Goal: Information Seeking & Learning: Learn about a topic

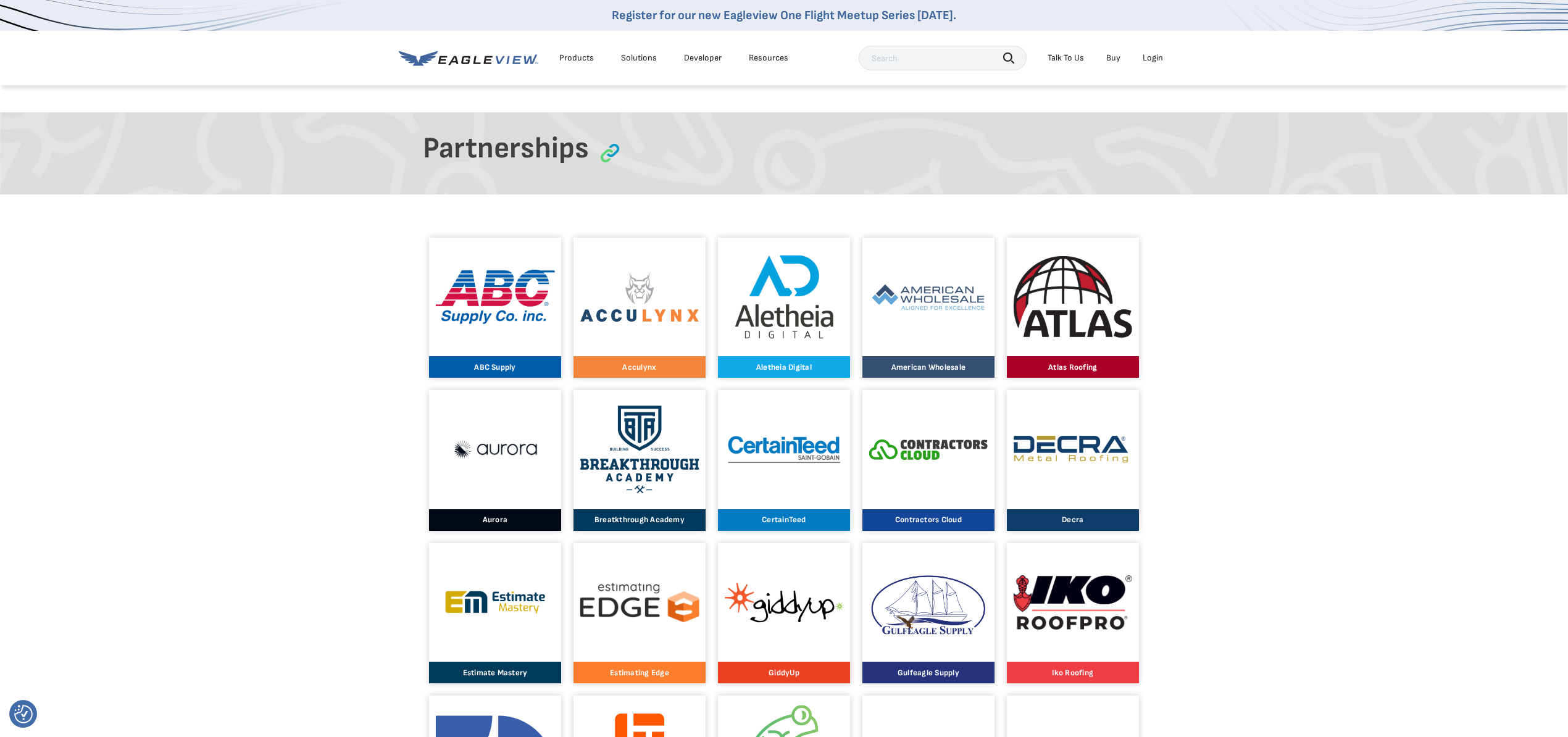
scroll to position [329, 0]
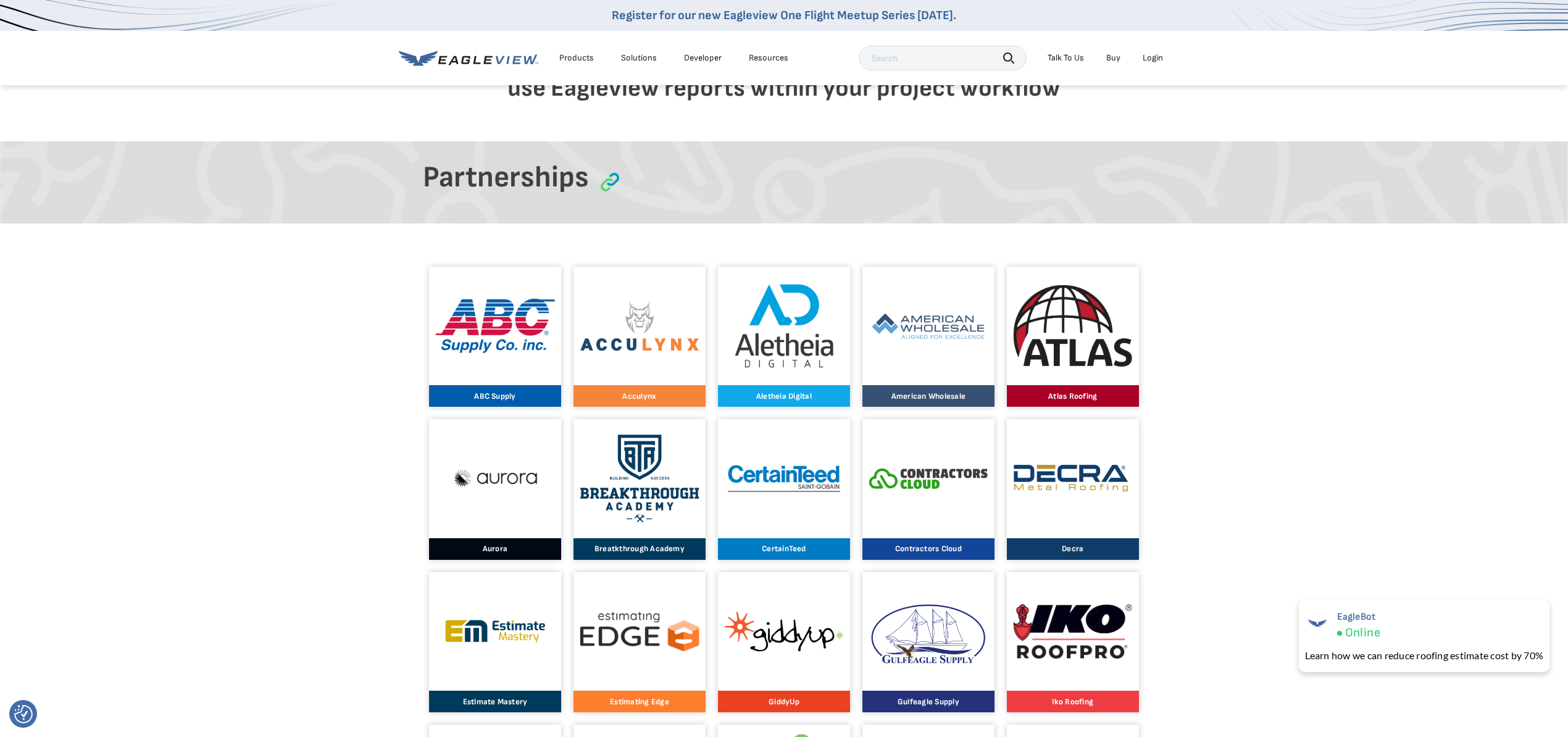
click at [912, 61] on input "text" at bounding box center [942, 58] width 168 height 25
type input "roofing passport"
